Goal: Information Seeking & Learning: Learn about a topic

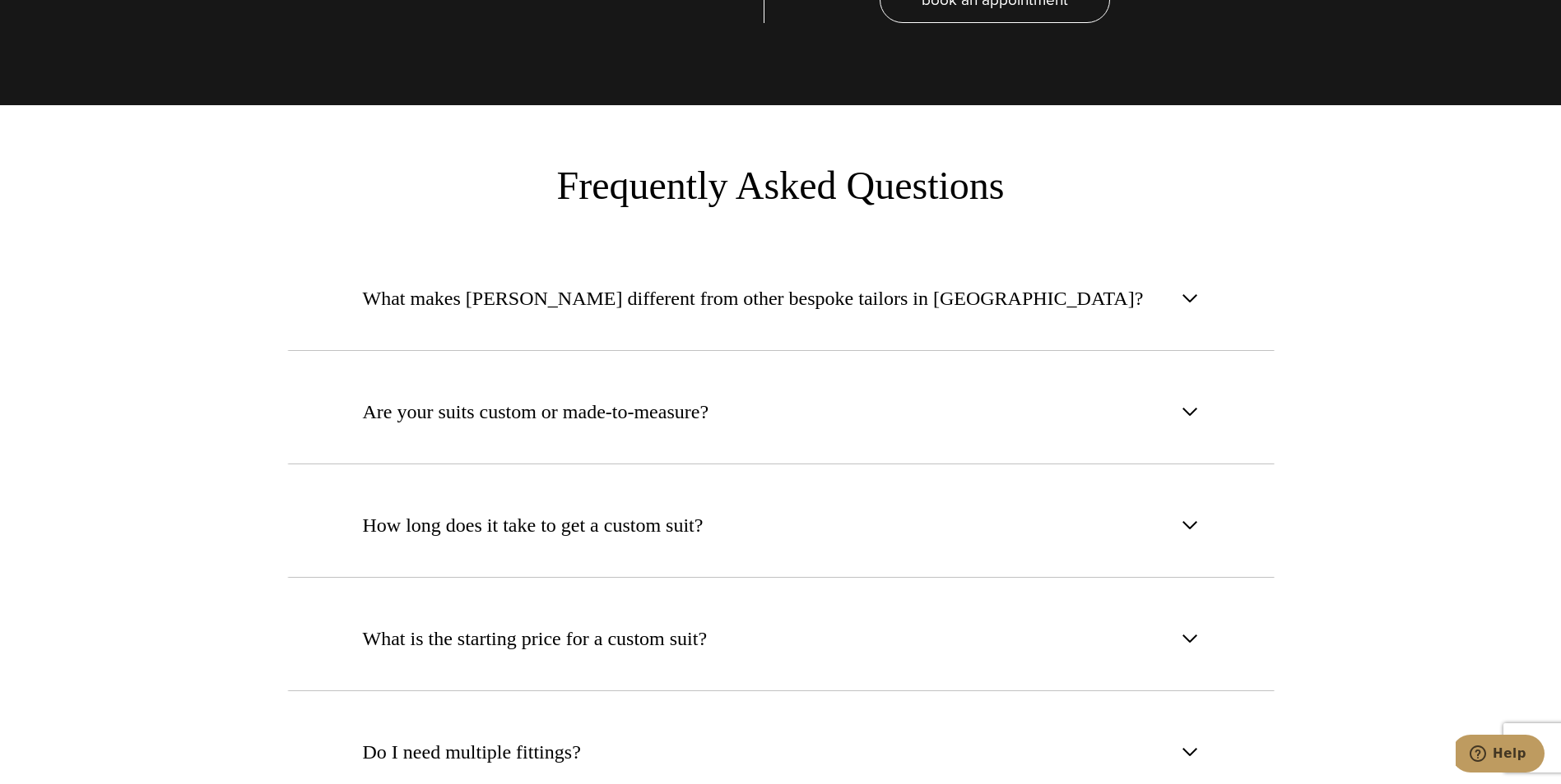
scroll to position [6249, 0]
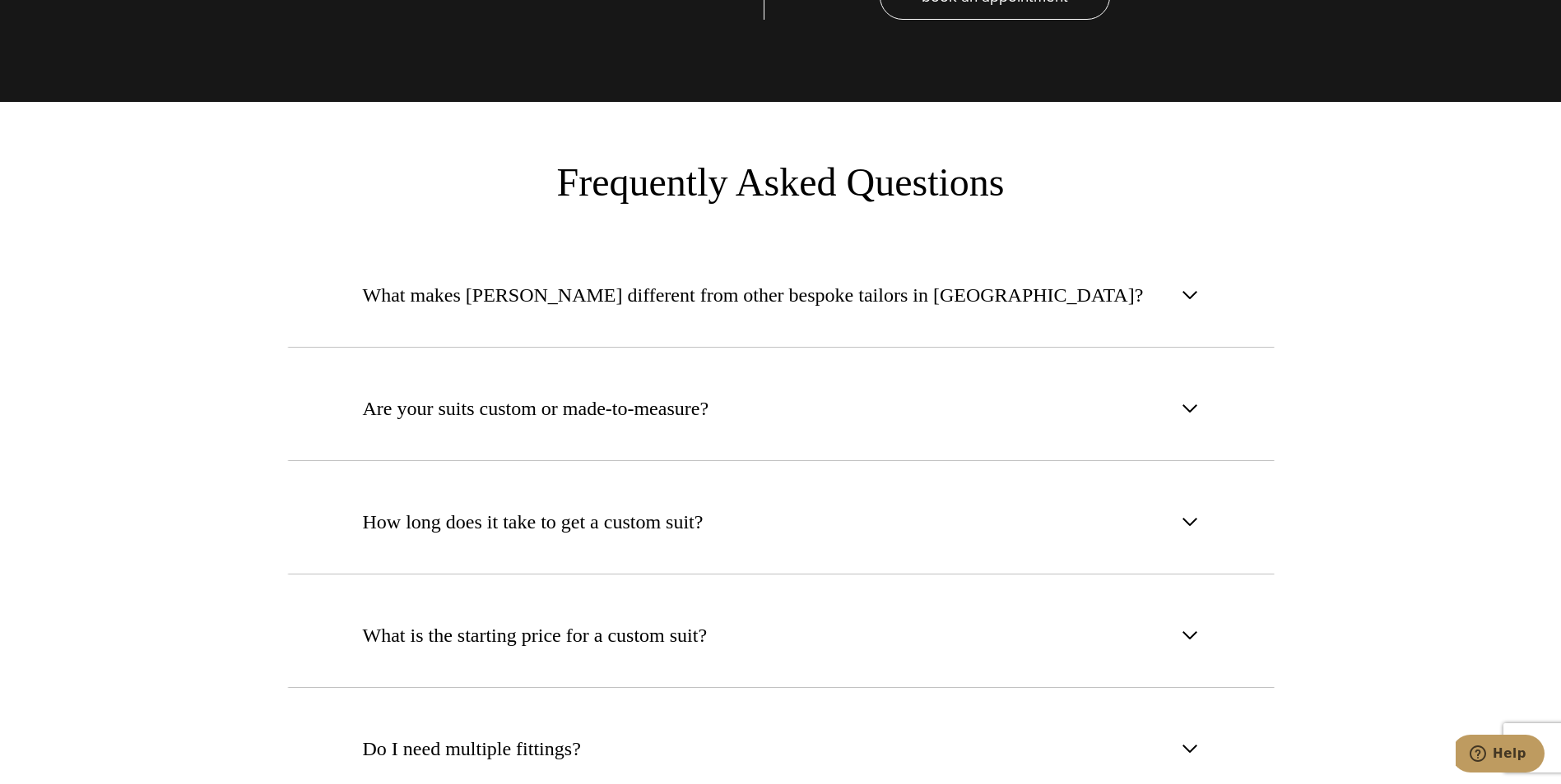
click at [652, 287] on button "What makes [PERSON_NAME] different from other bespoke tailors in [GEOGRAPHIC_DA…" at bounding box center [780, 295] width 987 height 106
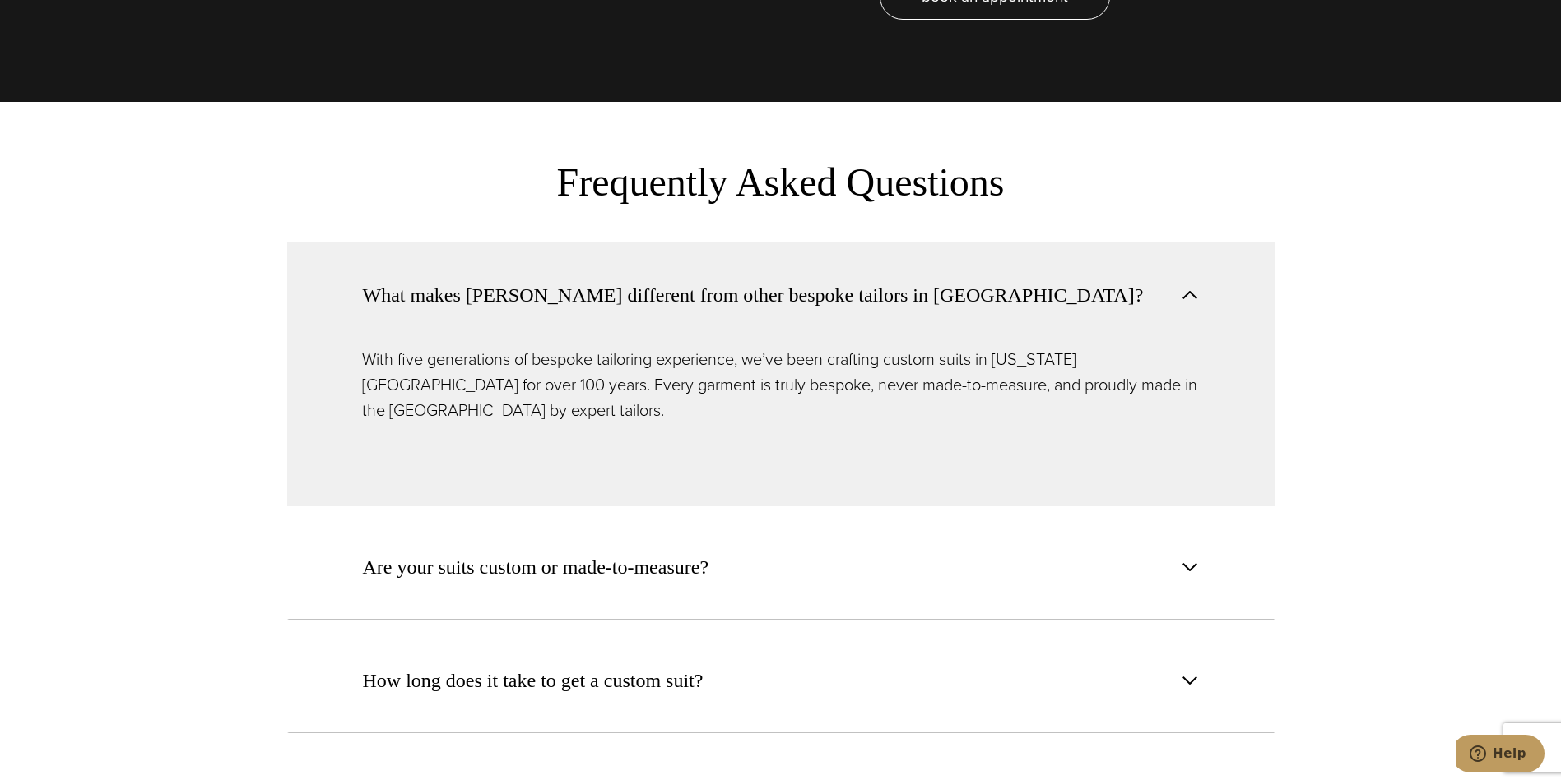
click at [652, 287] on button "What makes [PERSON_NAME] different from other bespoke tailors in [GEOGRAPHIC_DA…" at bounding box center [780, 295] width 987 height 105
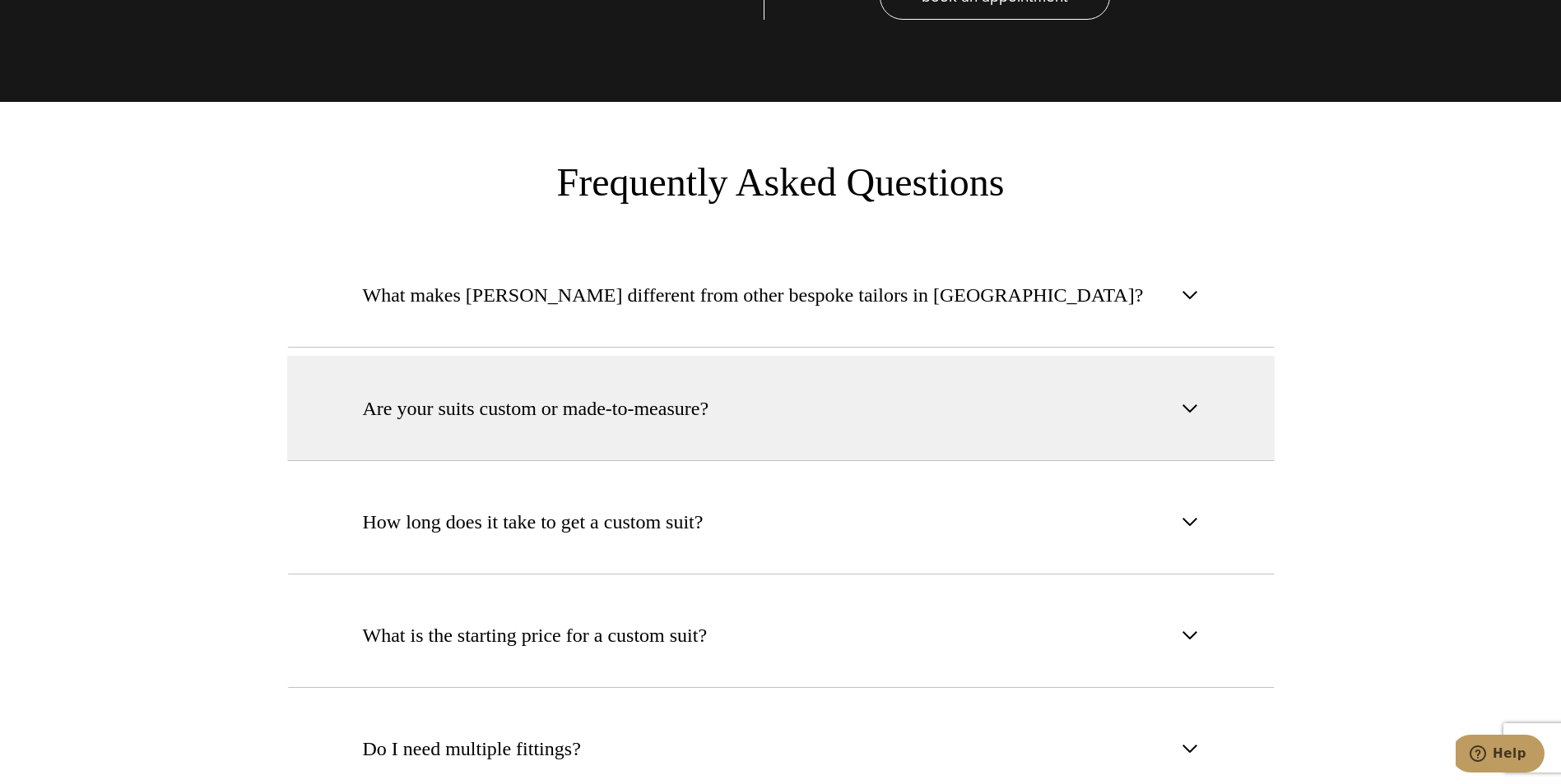
click at [655, 394] on span "Are your suits custom or made-to-measure?" at bounding box center [536, 408] width 346 height 29
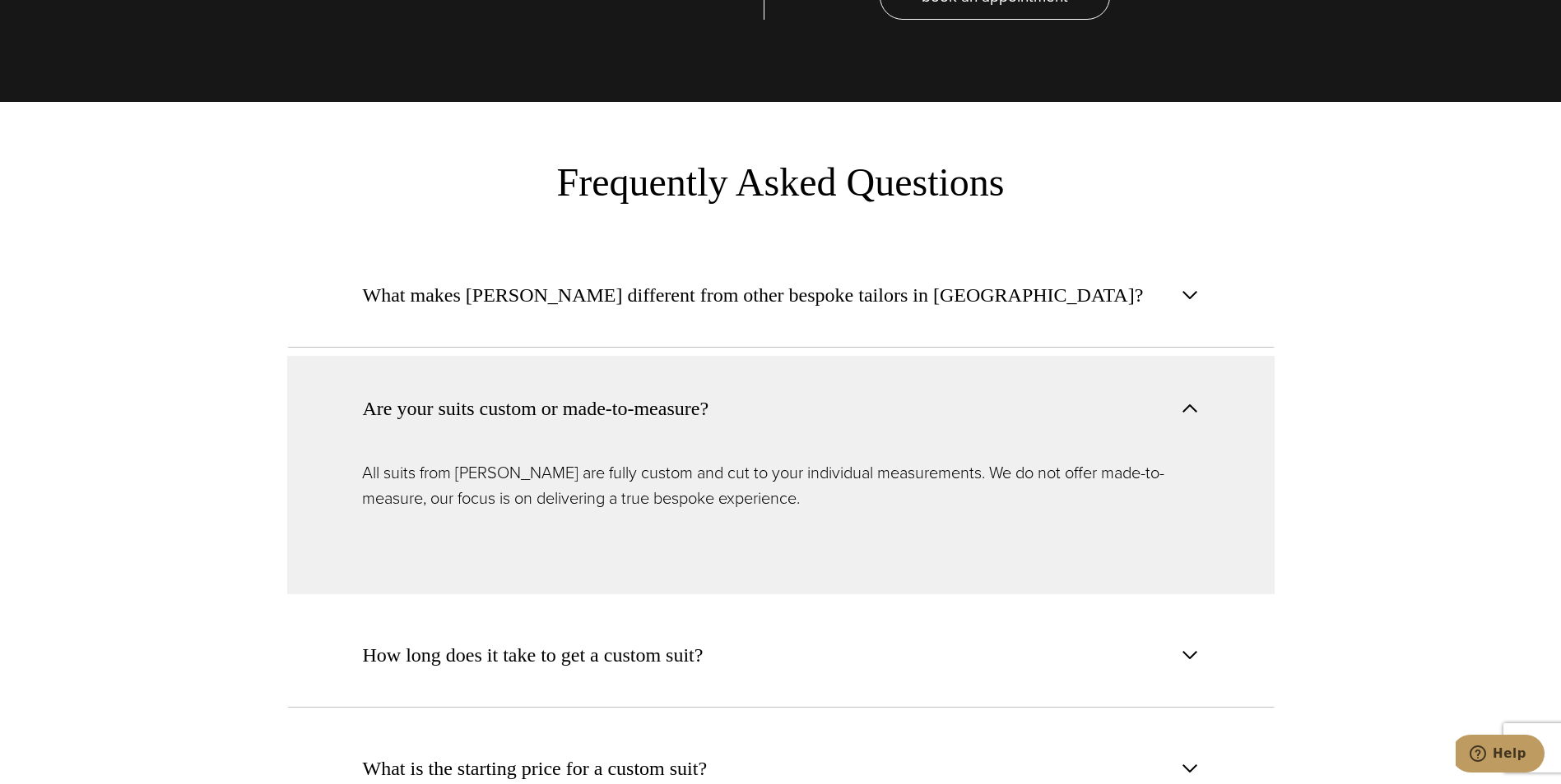
click at [739, 392] on button "Are your suits custom or made-to-measure?" at bounding box center [780, 408] width 987 height 105
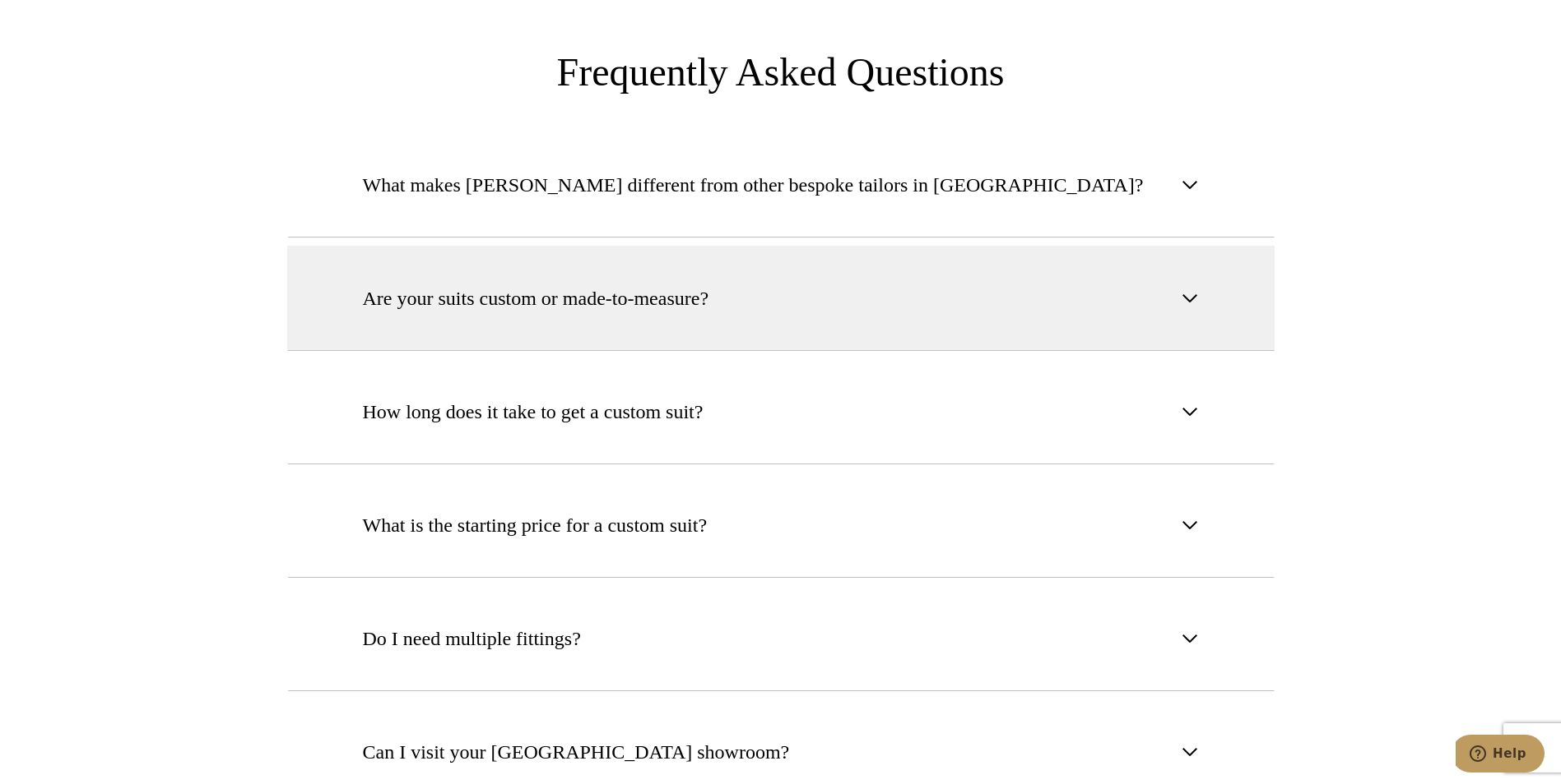
scroll to position [6413, 0]
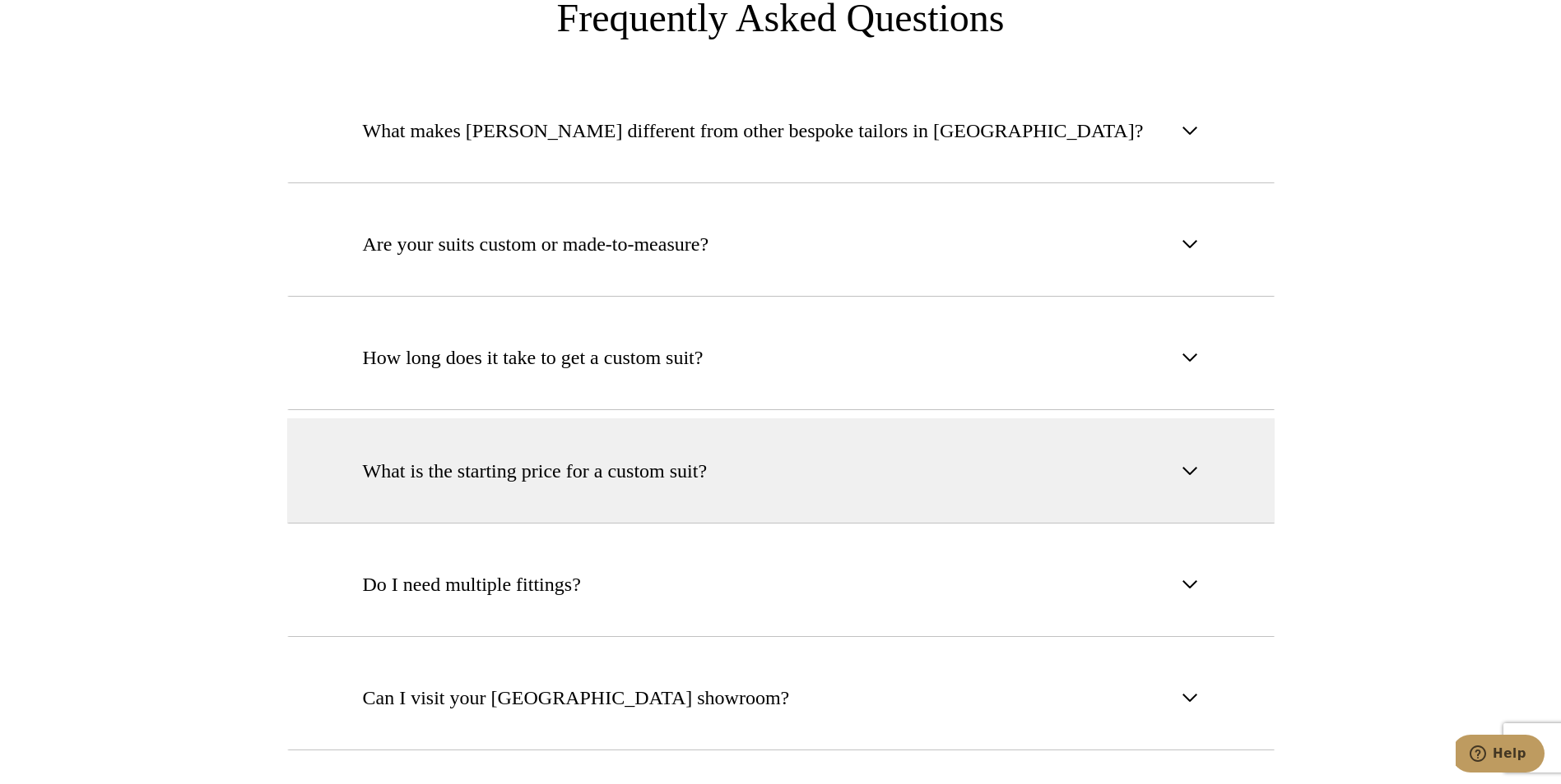
click at [737, 418] on button "What is the starting price for a custom suit?" at bounding box center [780, 471] width 987 height 106
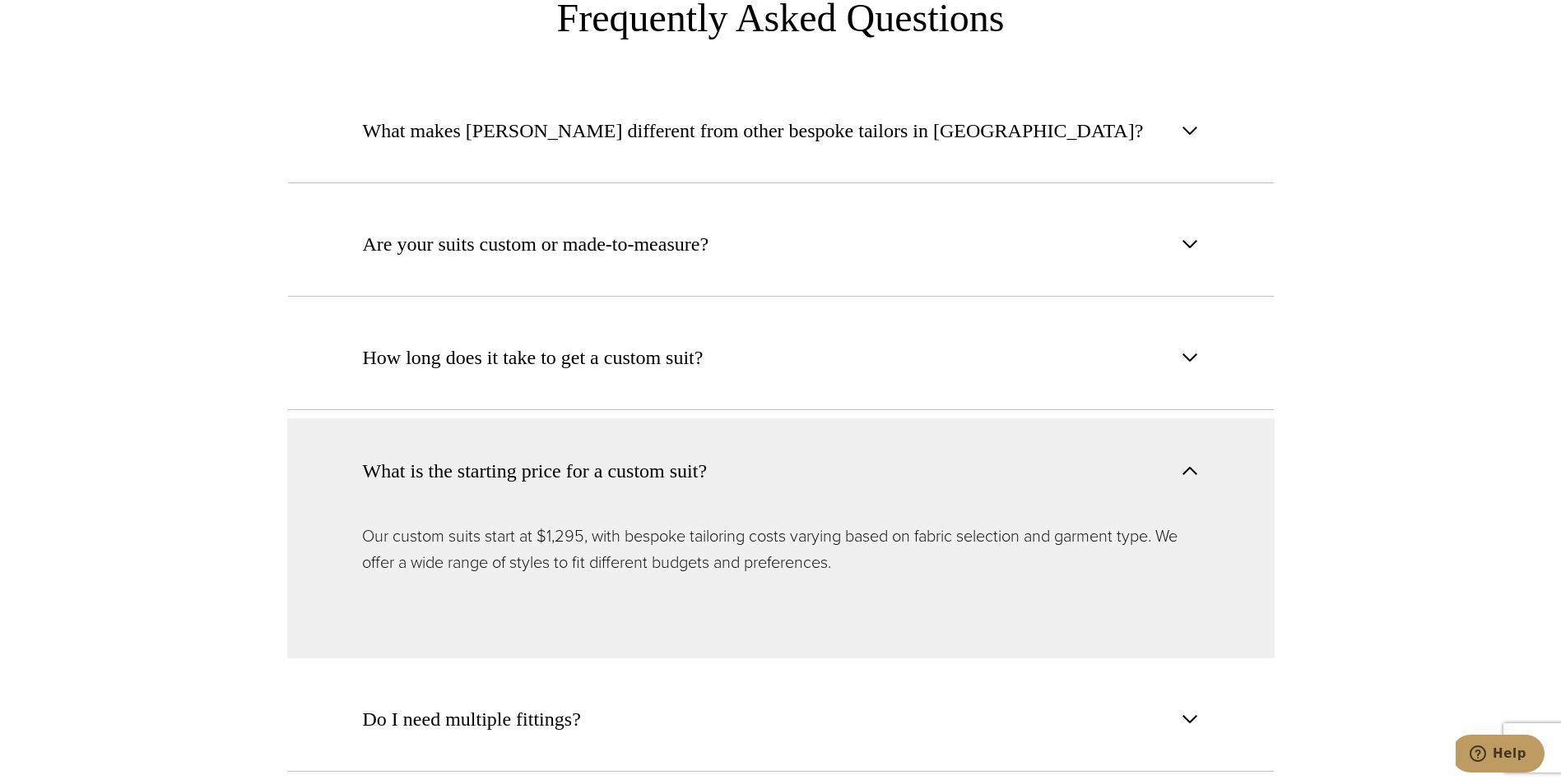
click at [737, 418] on button "What is the starting price for a custom suit?" at bounding box center [780, 471] width 987 height 105
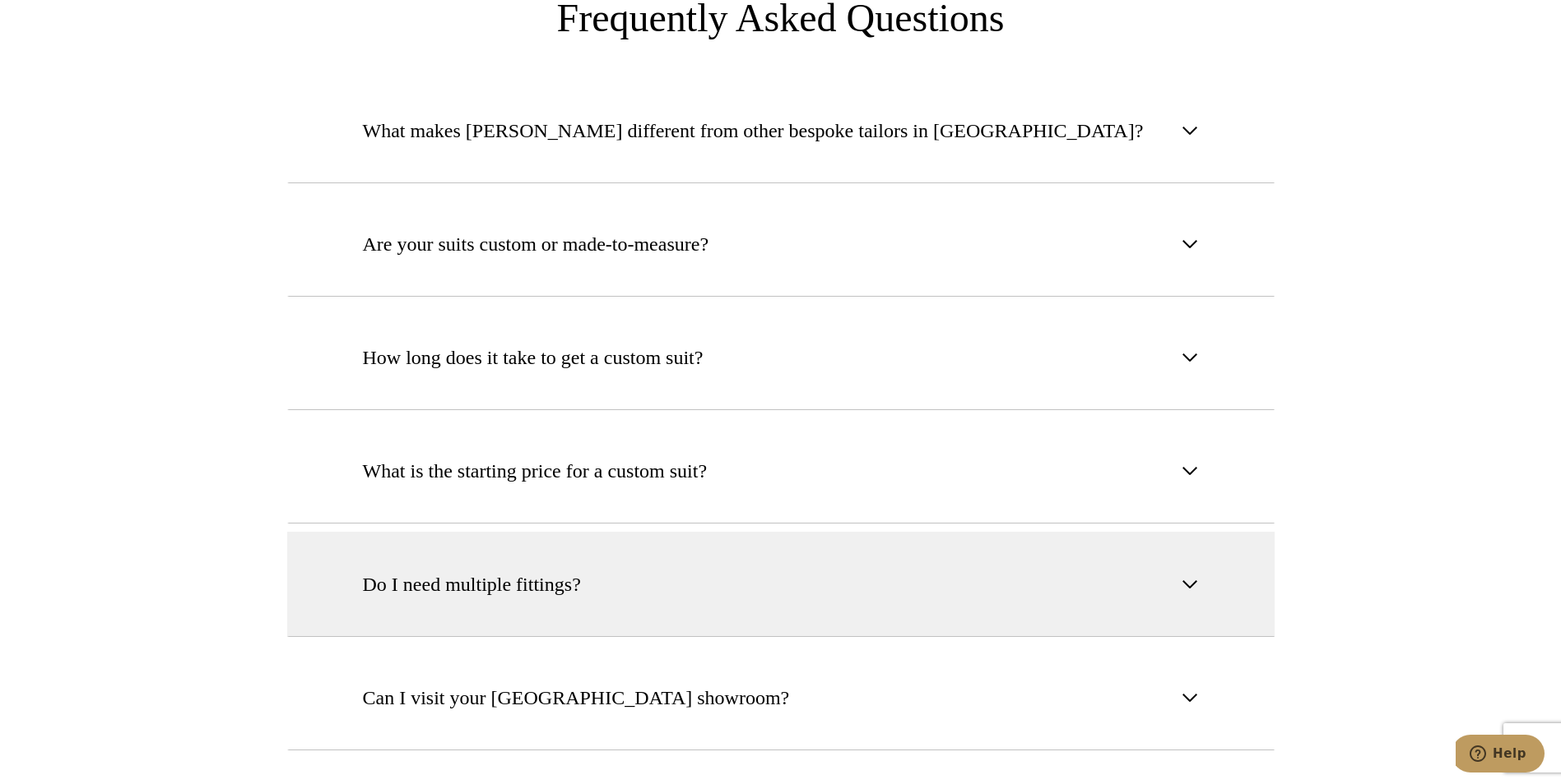
click at [718, 532] on button "Do I need multiple fittings?" at bounding box center [780, 584] width 987 height 106
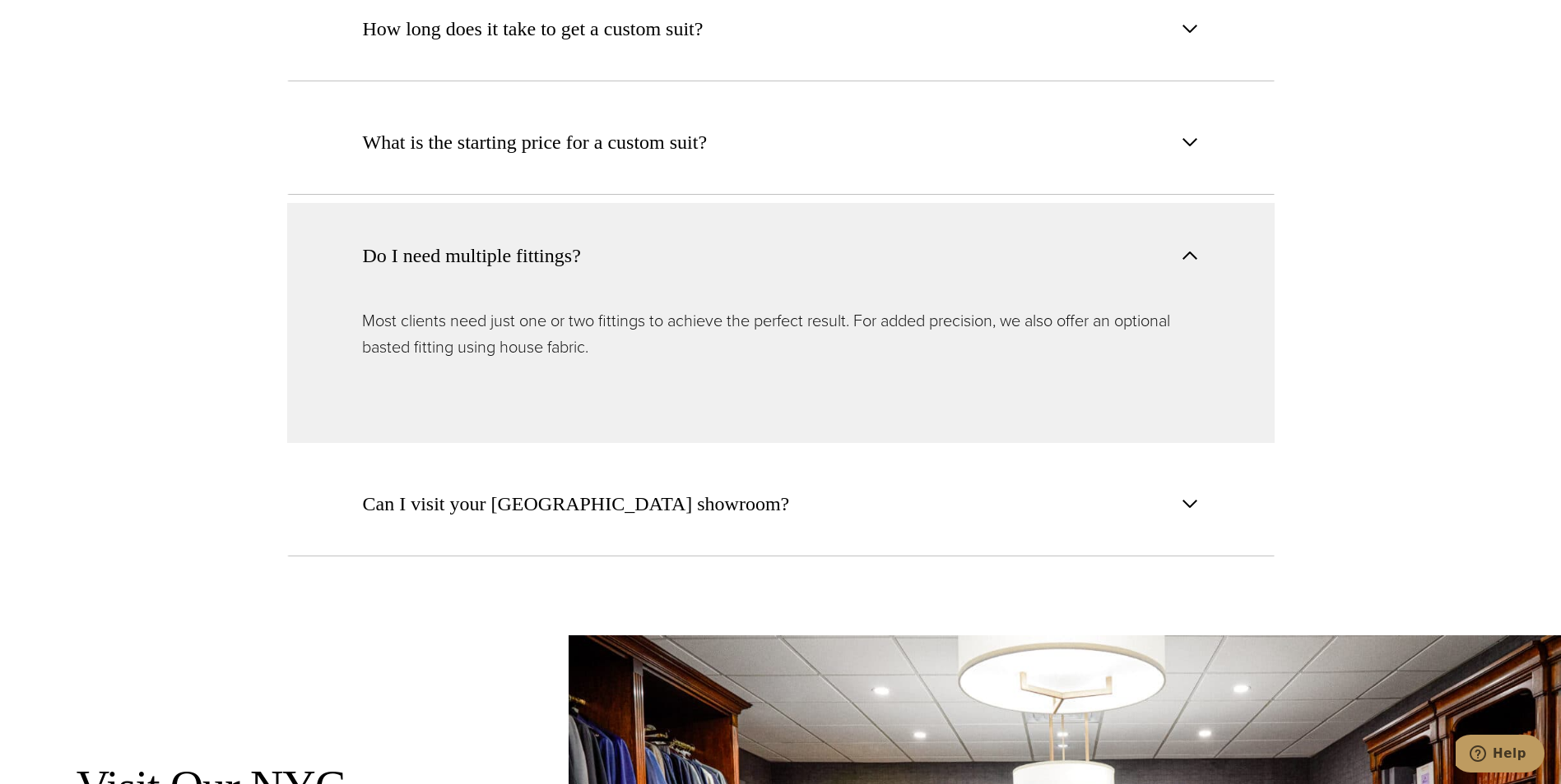
click at [718, 484] on button "Can I visit your [GEOGRAPHIC_DATA] showroom?" at bounding box center [780, 503] width 987 height 106
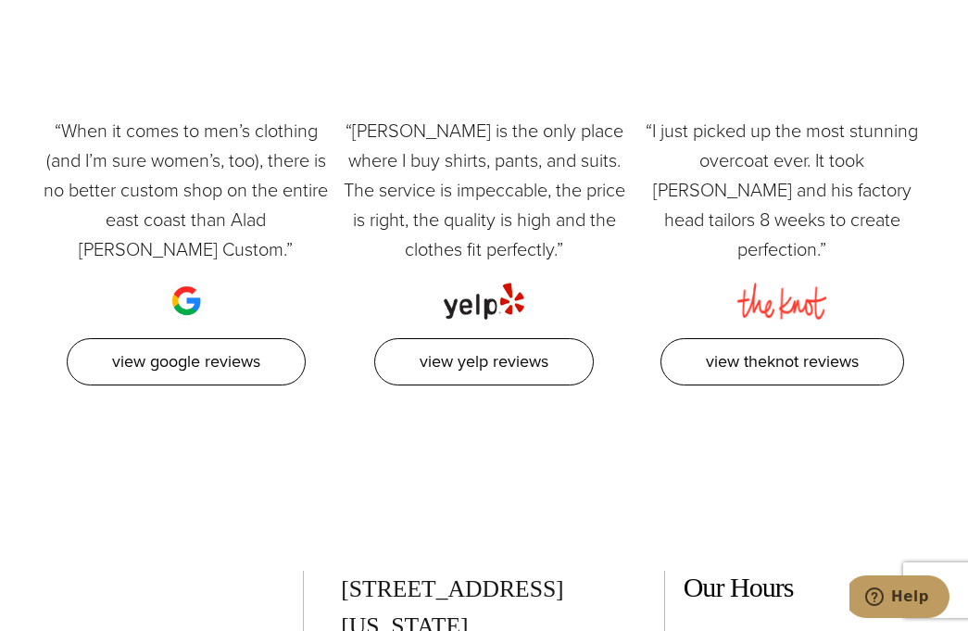
scroll to position [9074, 0]
